Goal: Obtain resource: Obtain resource

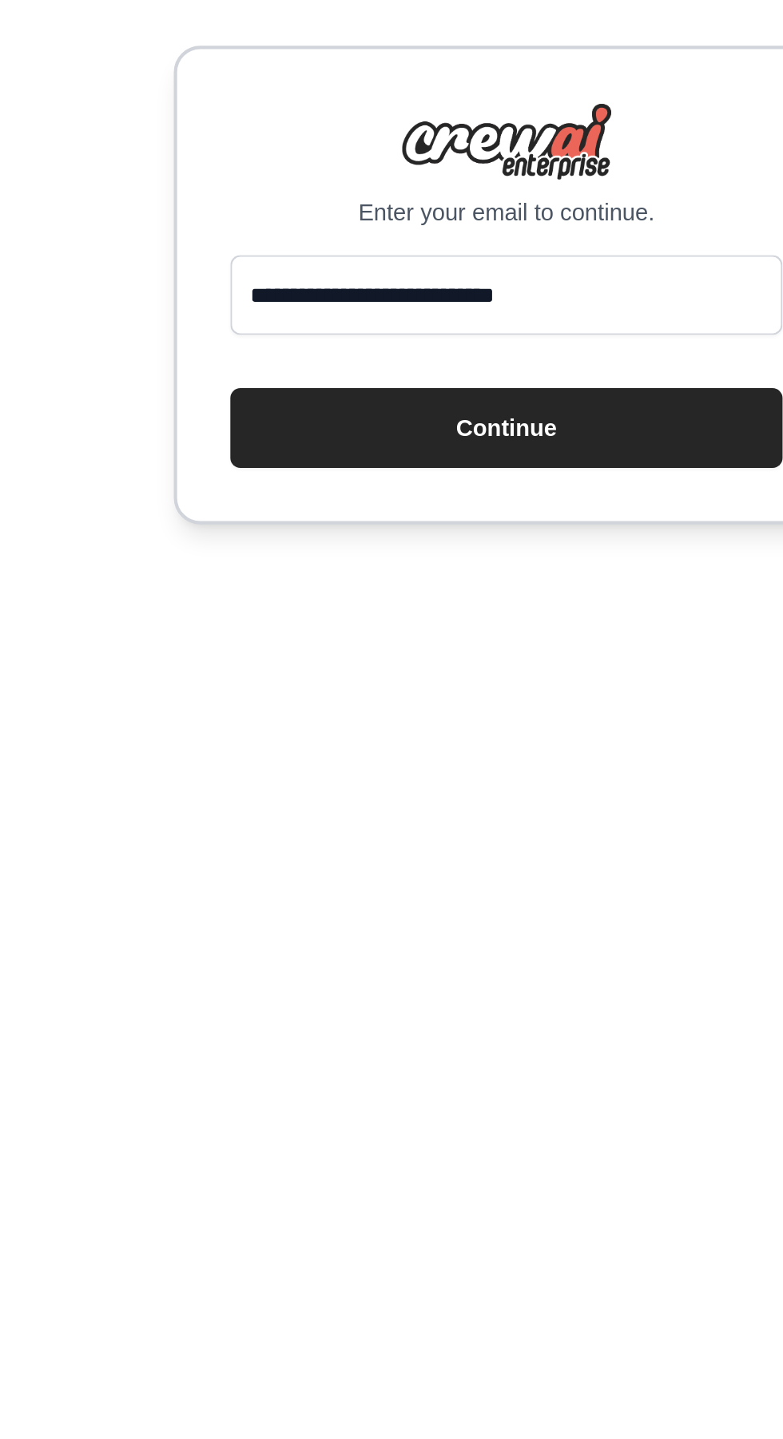
click at [401, 807] on button "Continue" at bounding box center [391, 788] width 265 height 38
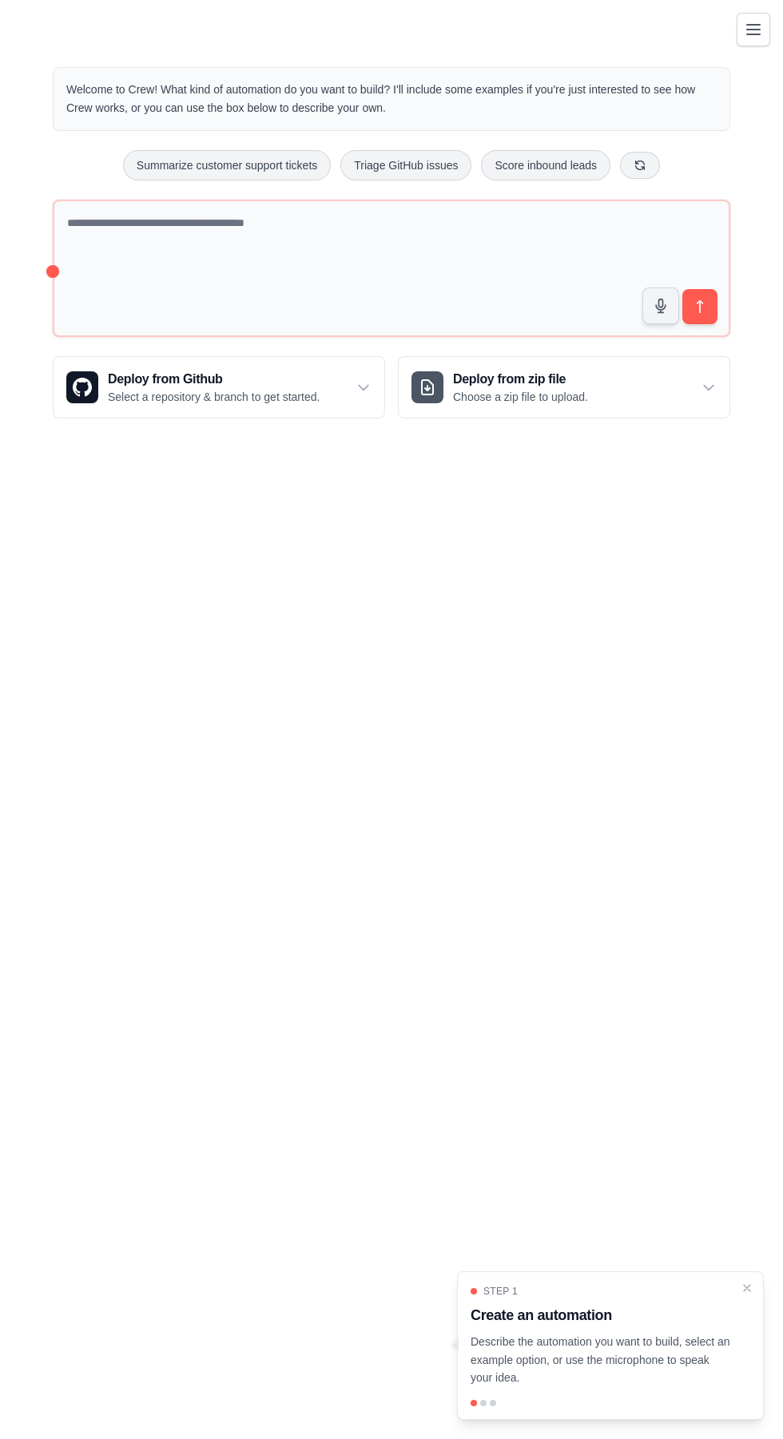
click at [759, 34] on icon "Toggle navigation" at bounding box center [753, 30] width 13 height 10
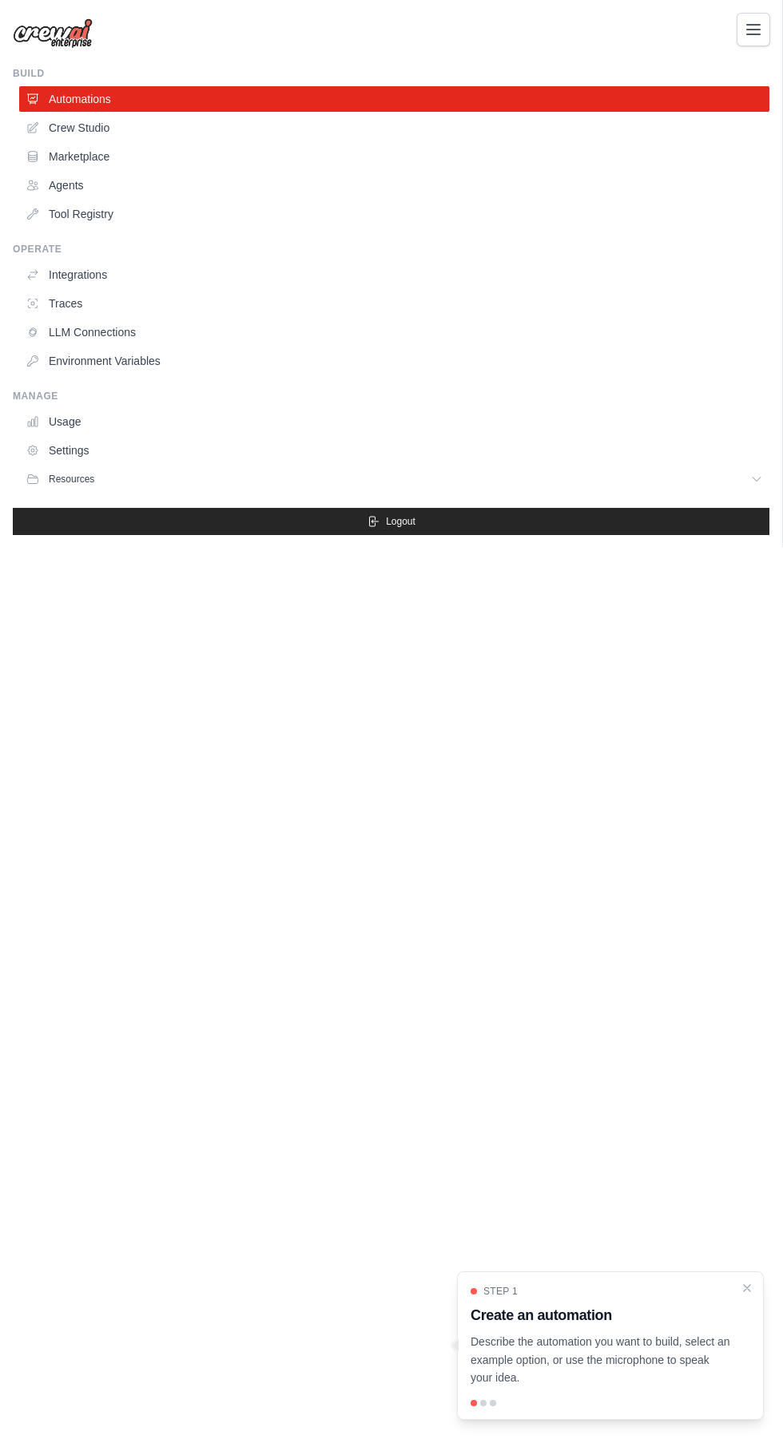
click at [175, 154] on link "Marketplace" at bounding box center [394, 157] width 750 height 26
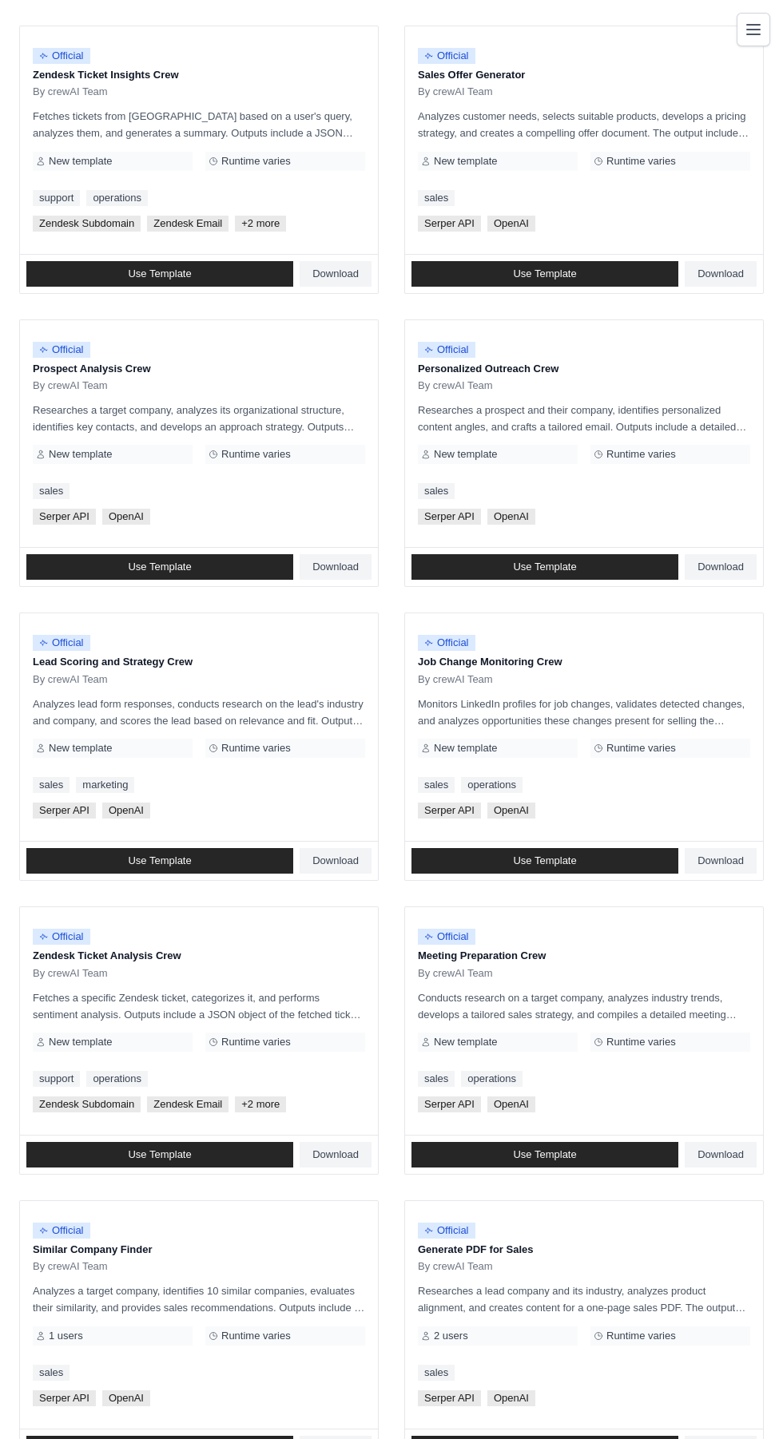
scroll to position [506, 0]
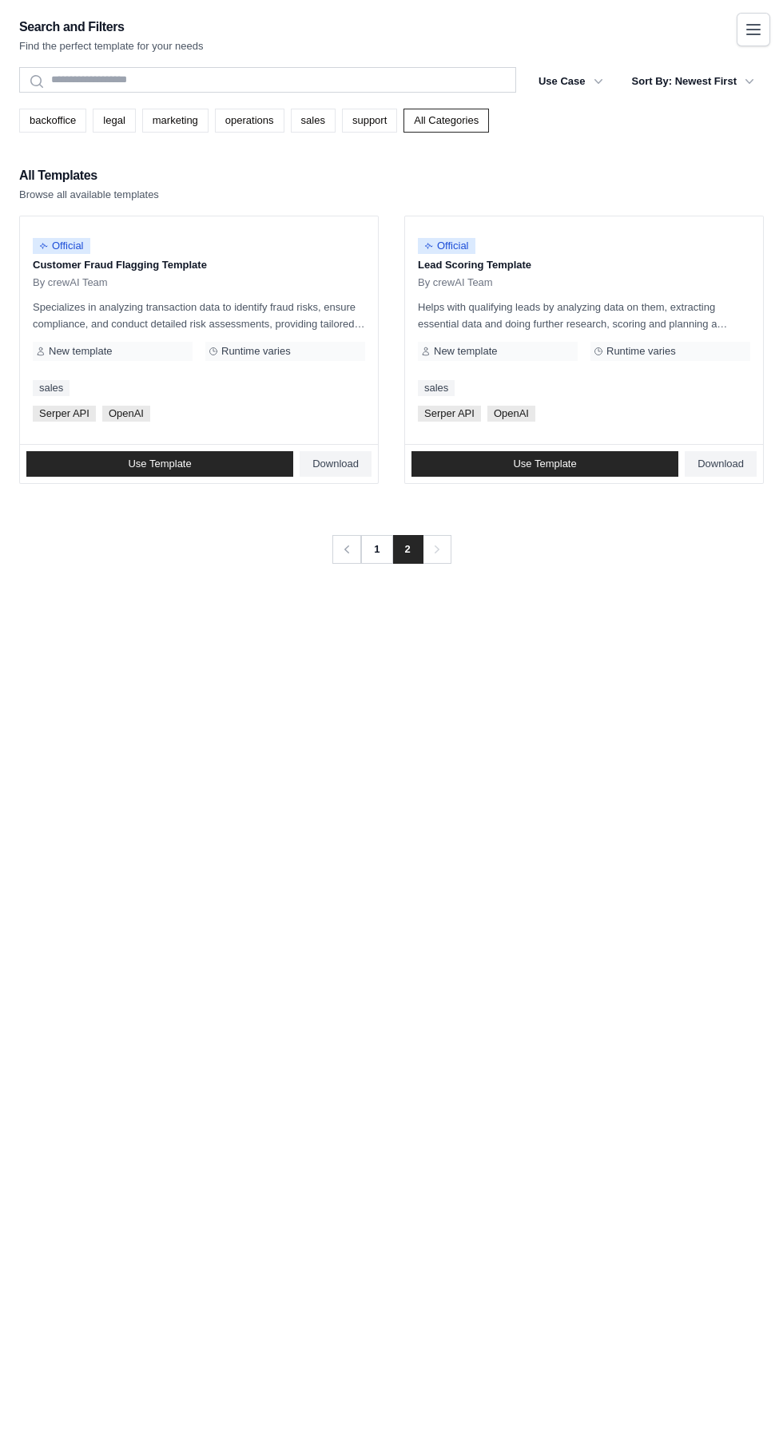
click at [376, 549] on link "1" at bounding box center [376, 549] width 32 height 29
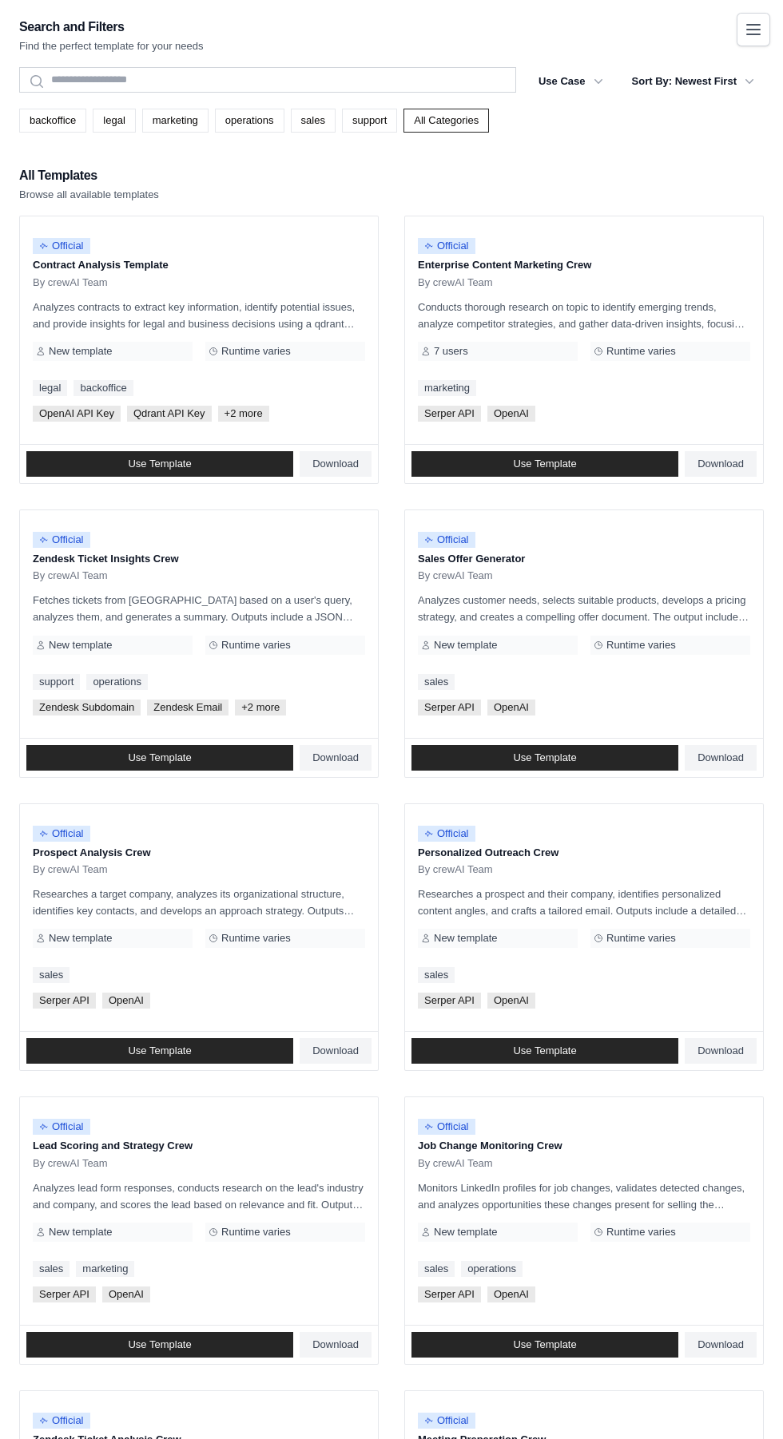
click at [368, 561] on div "Official Zendesk Ticket Insights Crew By crewAI Team Fetches tickets from [GEOG…" at bounding box center [199, 624] width 358 height 228
